Goal: Find specific page/section: Find specific page/section

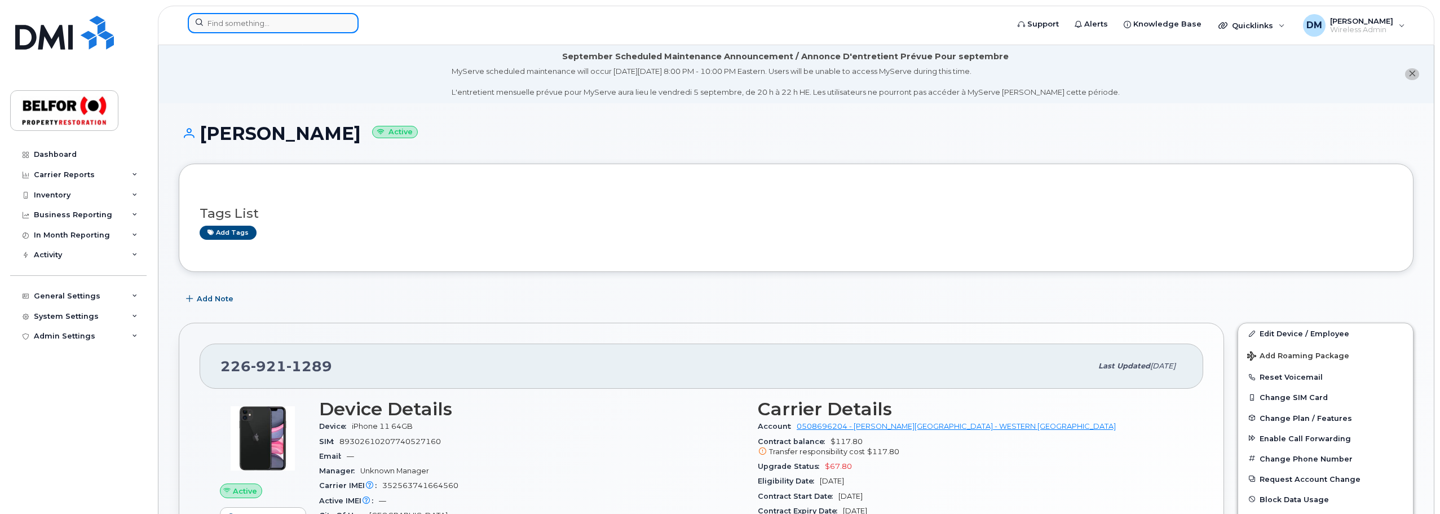
click at [214, 24] on input at bounding box center [273, 23] width 171 height 20
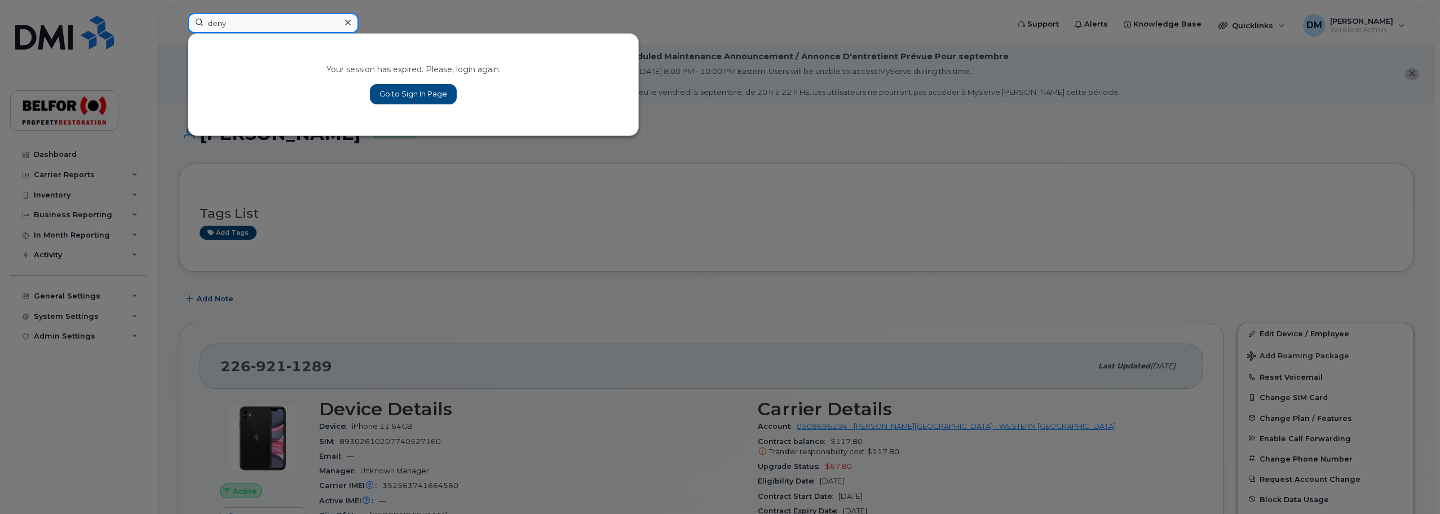
type input "deny"
click at [382, 89] on link "Go to Sign In Page" at bounding box center [413, 94] width 87 height 20
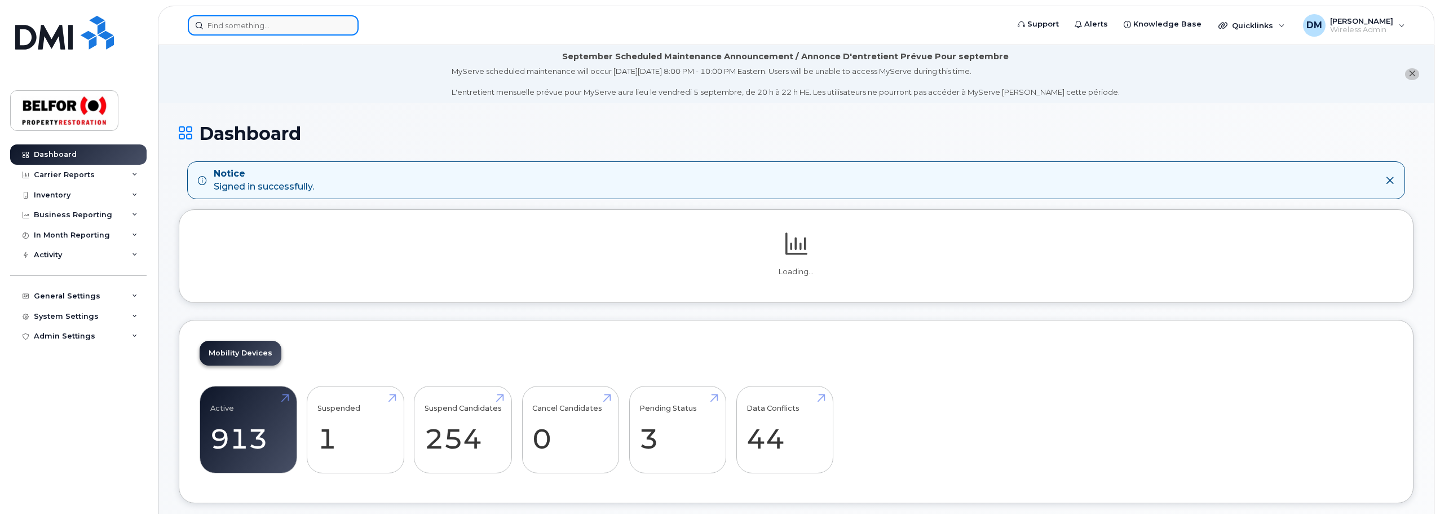
click at [219, 23] on input at bounding box center [273, 25] width 171 height 20
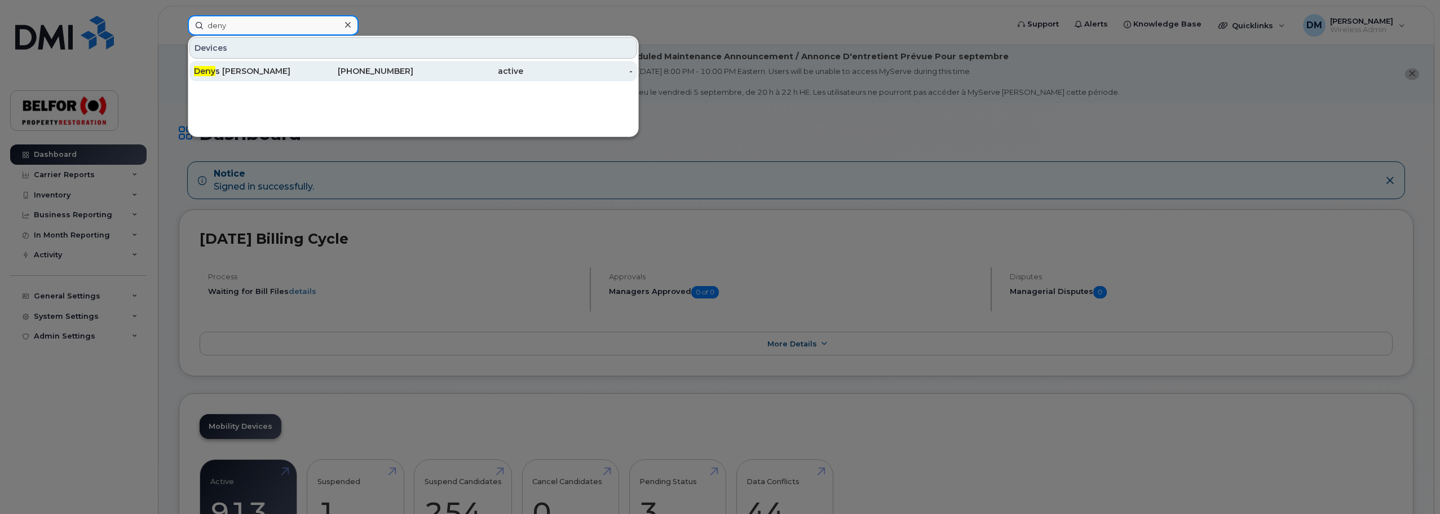
type input "deny"
click at [229, 72] on div "Deny s Cox" at bounding box center [249, 70] width 110 height 11
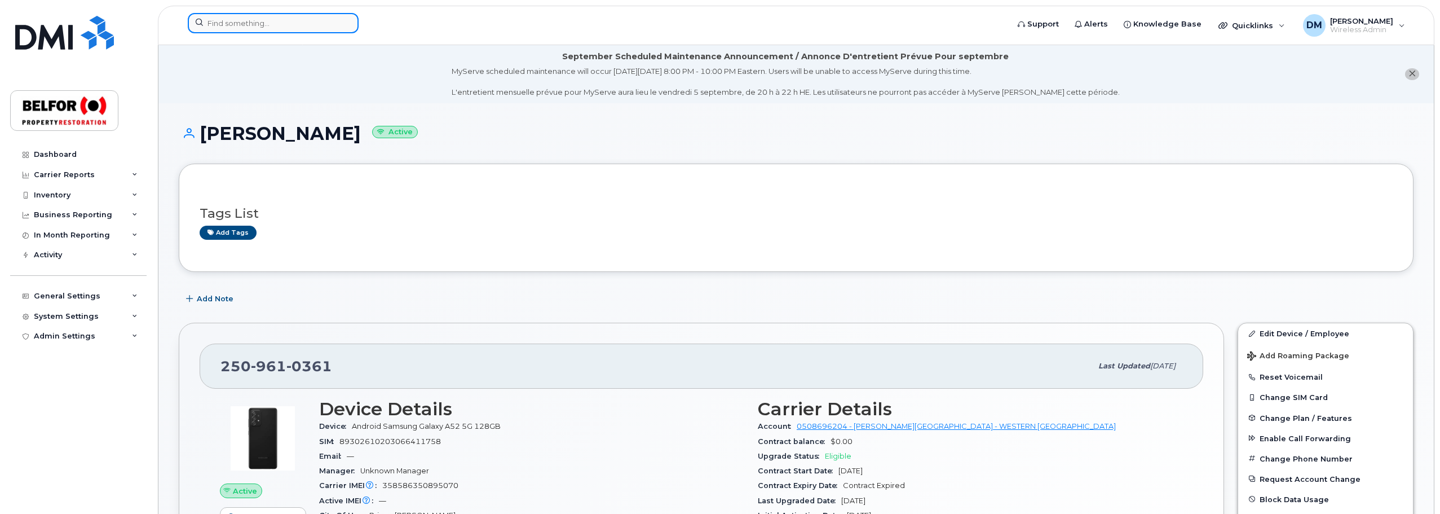
click at [211, 26] on input at bounding box center [273, 23] width 171 height 20
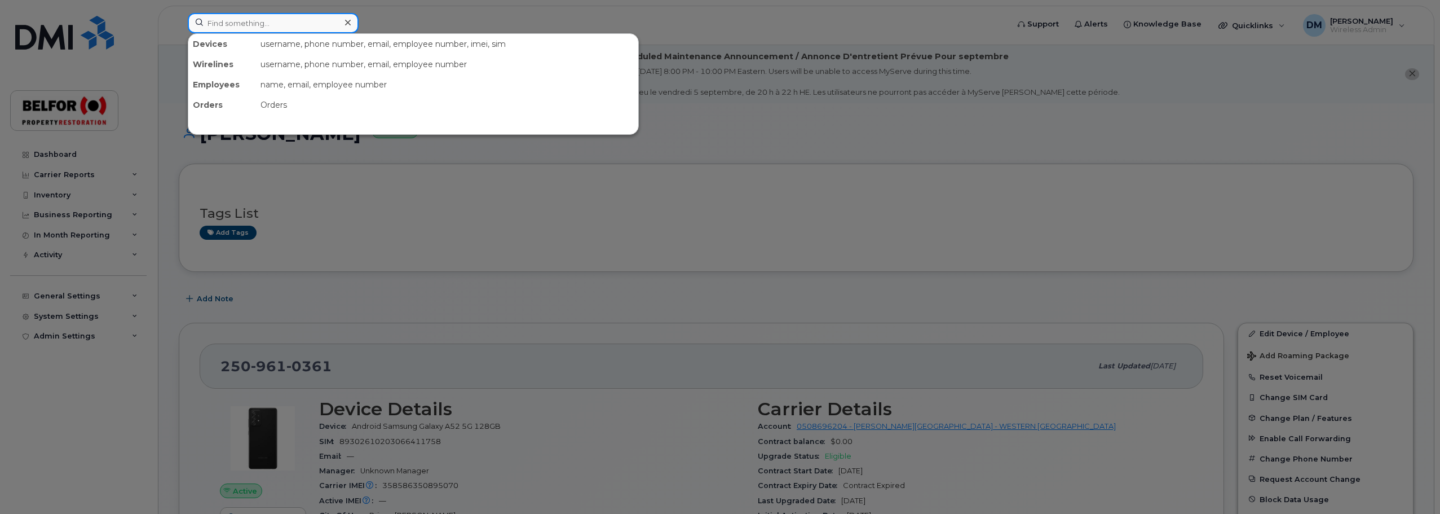
paste input "Hello [PERSON_NAME], Thank you I will perepare the documaentation required on o…"
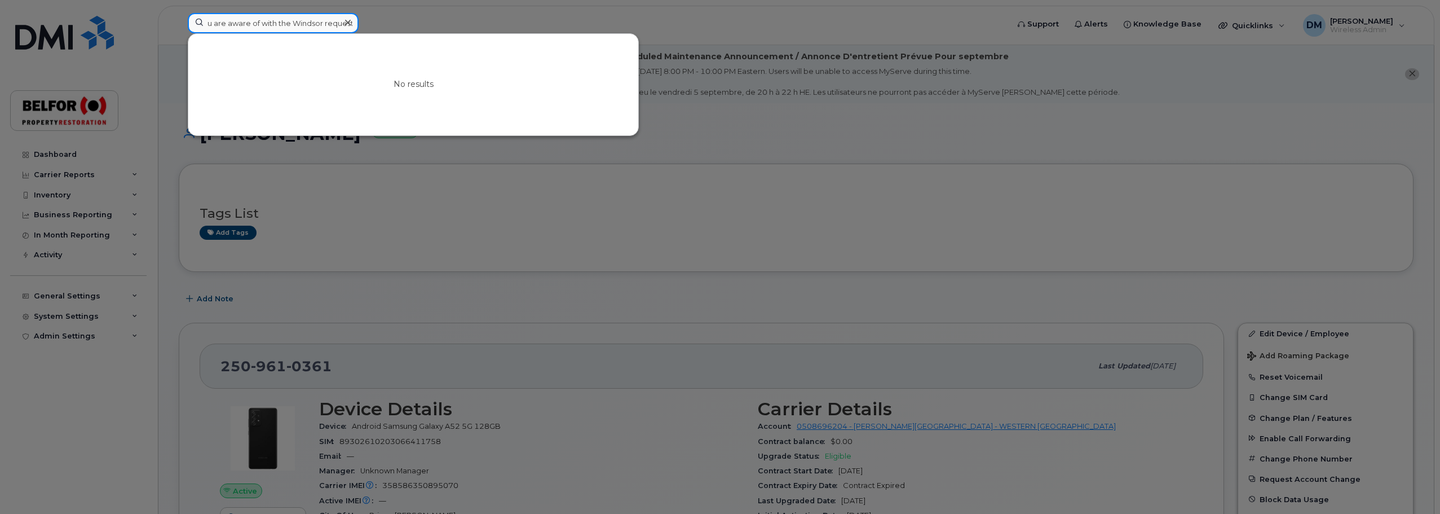
type input "Hello [PERSON_NAME], Thank you I will perepare the documaentation required on o…"
click at [348, 21] on icon at bounding box center [348, 22] width 6 height 9
